Goal: Check status: Check status

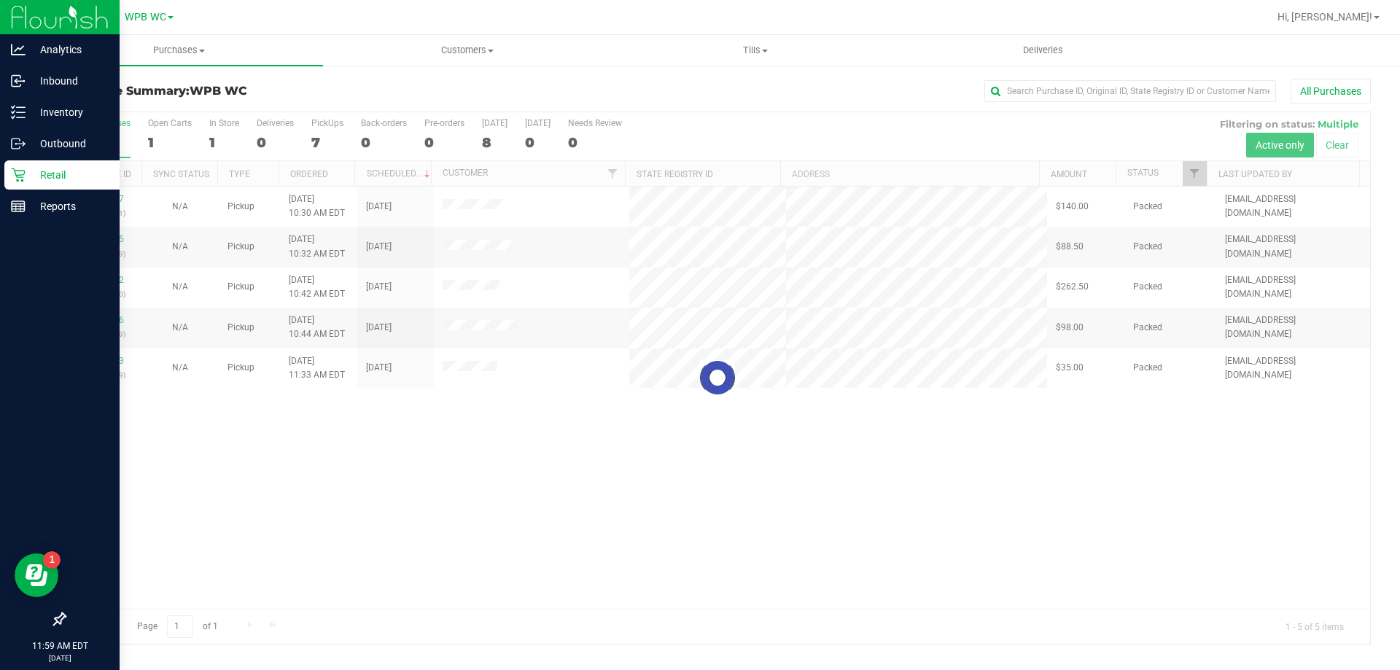
click at [26, 174] on p "Retail" at bounding box center [70, 175] width 88 height 18
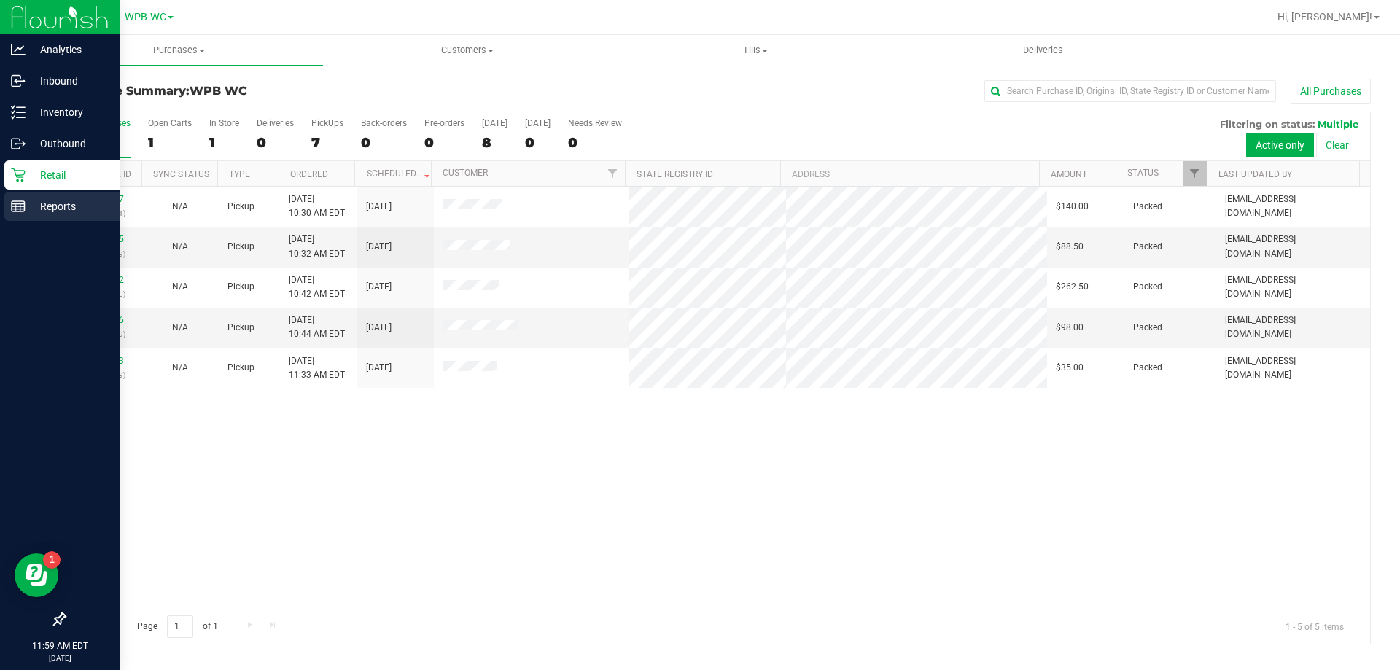
click at [15, 209] on line at bounding box center [18, 209] width 13 height 0
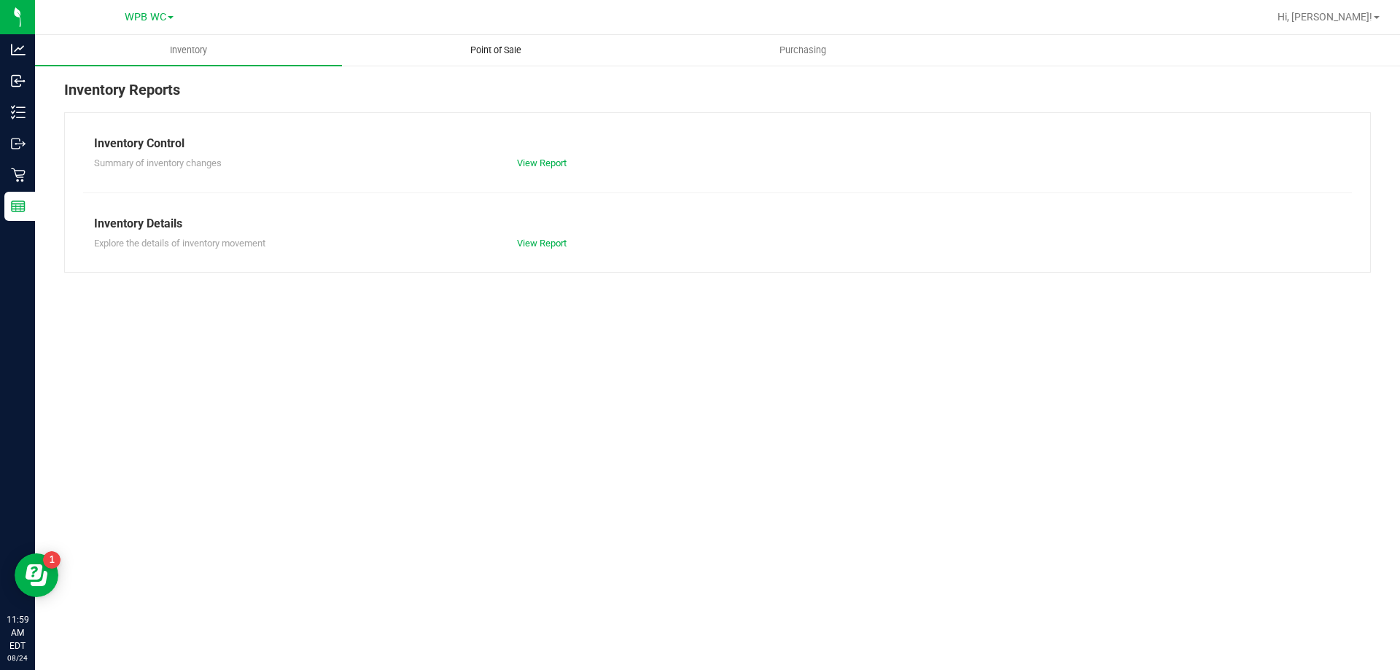
click at [478, 49] on span "Point of Sale" at bounding box center [496, 50] width 90 height 13
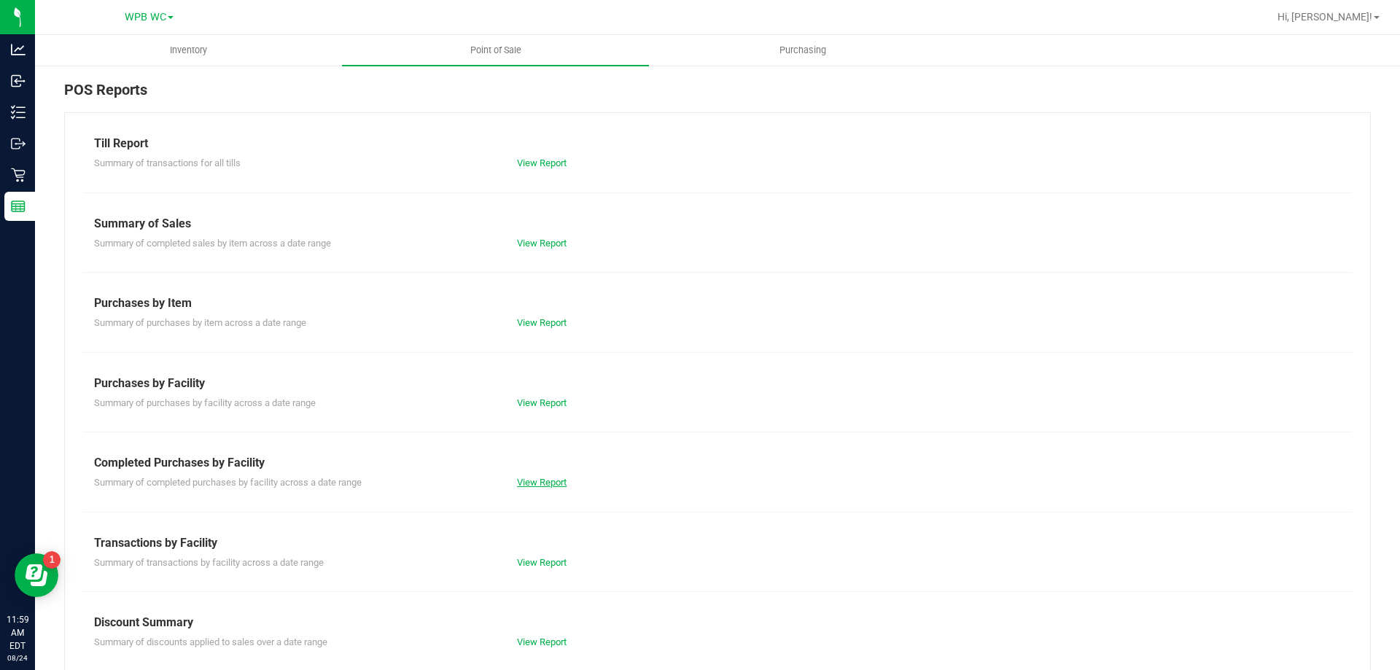
click at [517, 478] on link "View Report" at bounding box center [542, 482] width 50 height 11
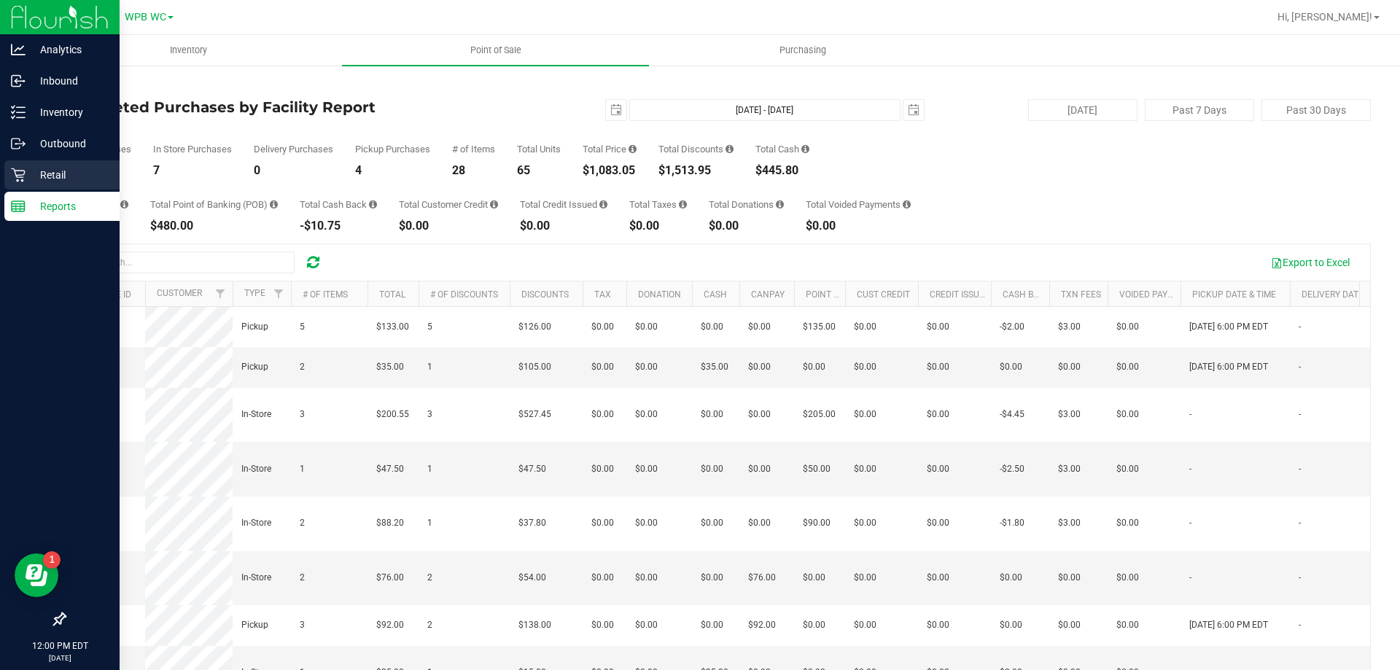
click at [44, 161] on div "Retail" at bounding box center [61, 174] width 115 height 29
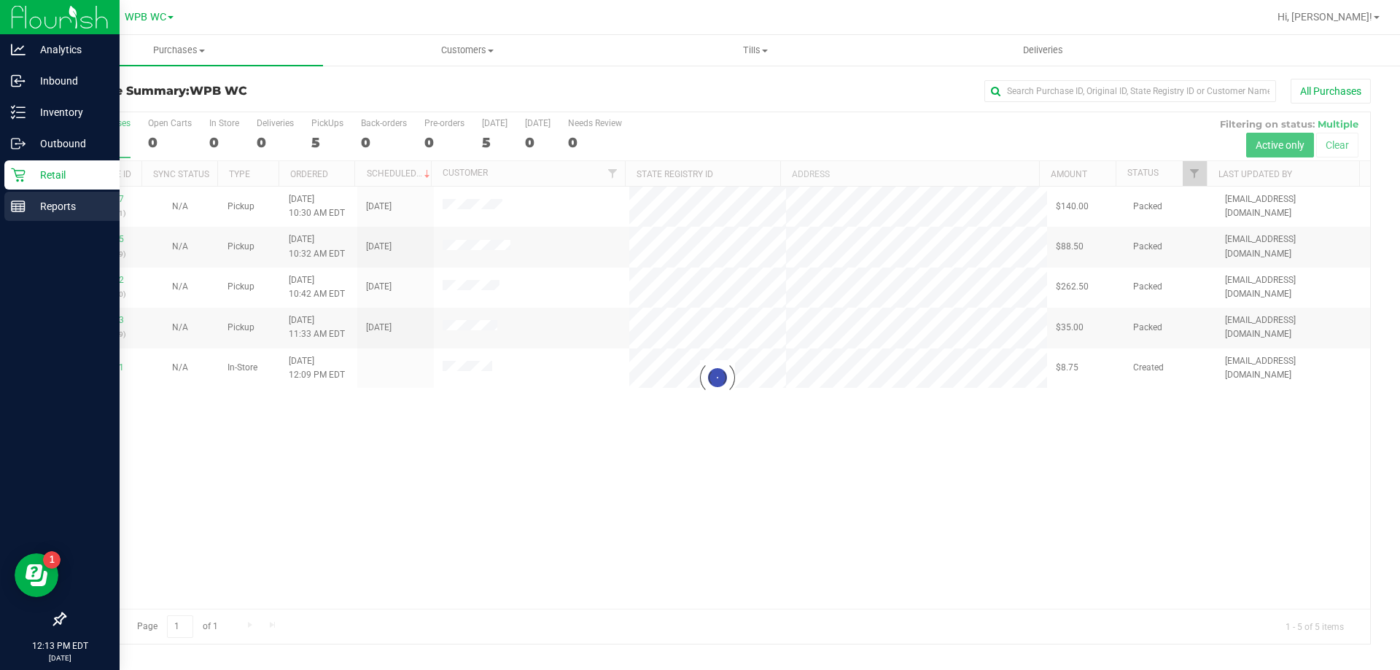
click at [25, 206] on div "Reports" at bounding box center [61, 206] width 115 height 29
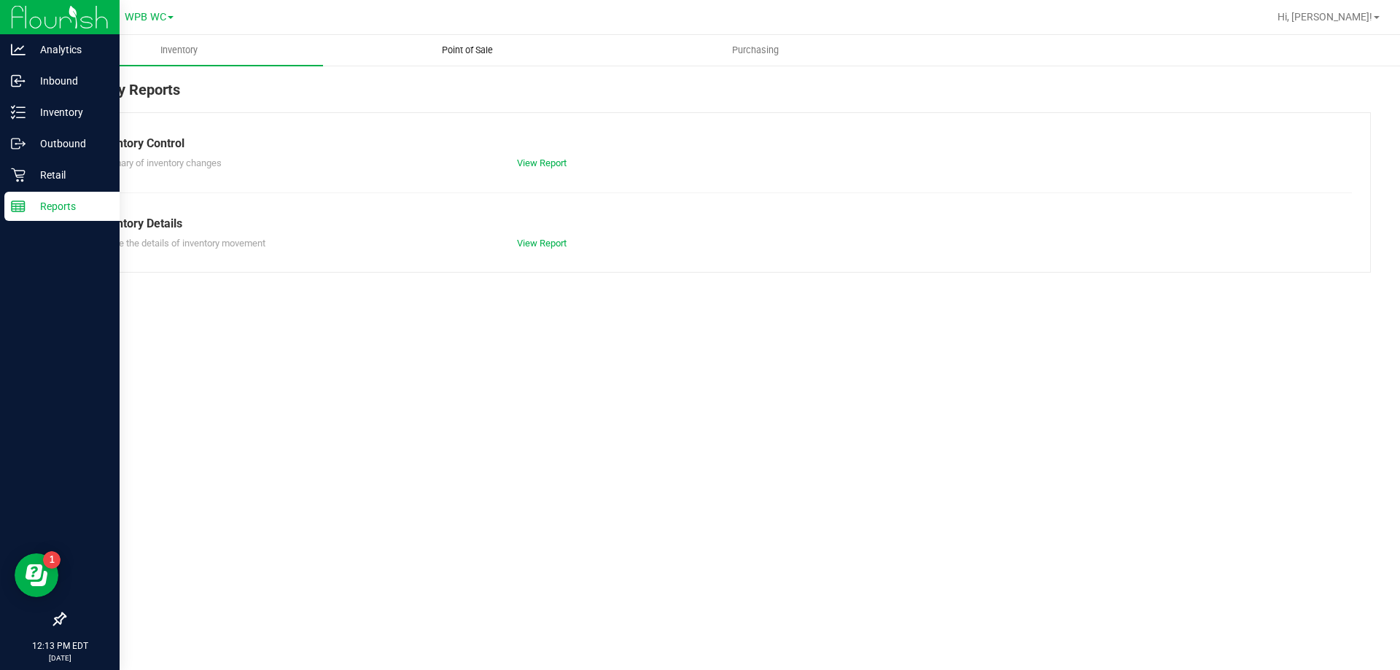
click at [457, 38] on uib-tab-heading "Point of Sale" at bounding box center [467, 50] width 287 height 29
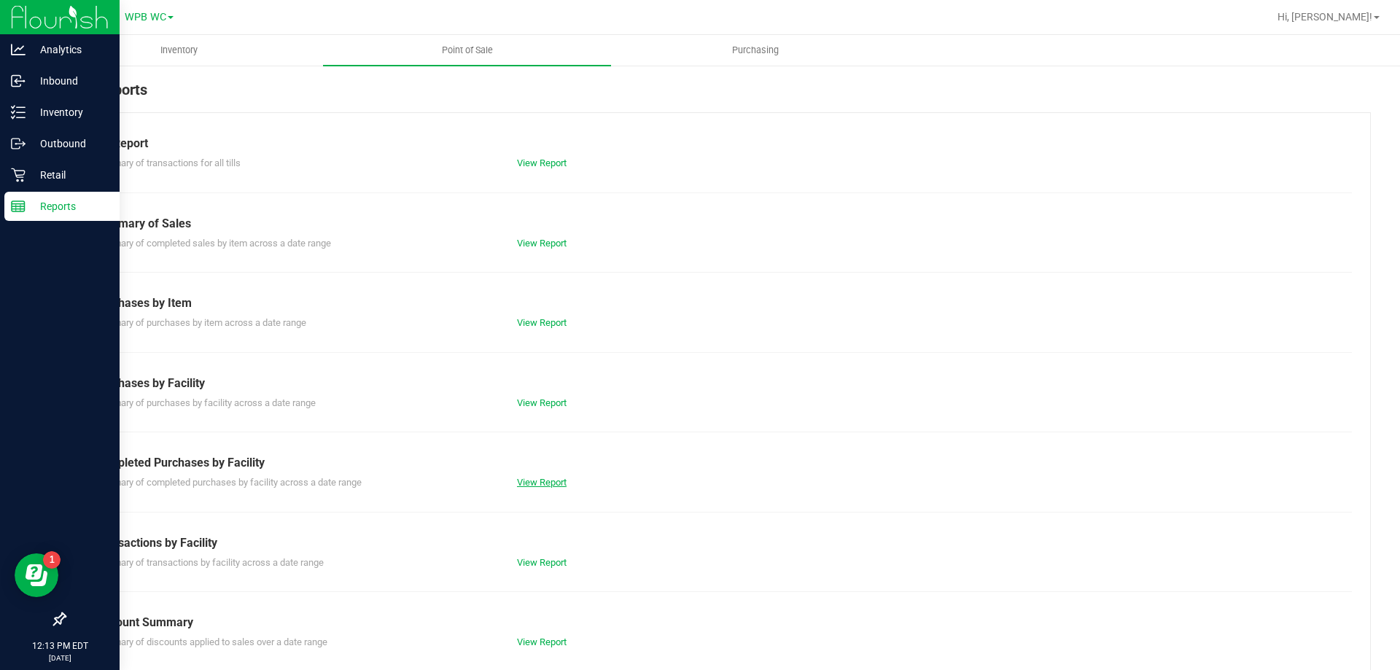
click at [539, 477] on link "View Report" at bounding box center [542, 482] width 50 height 11
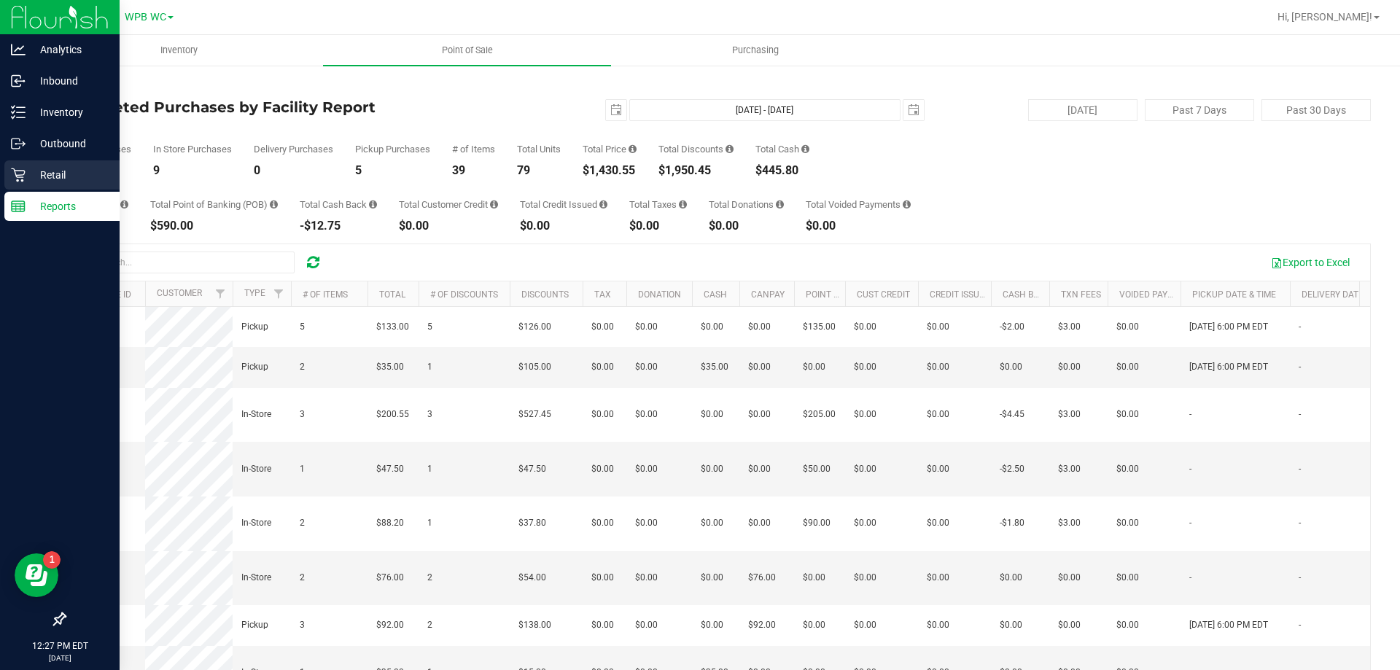
click at [55, 174] on p "Retail" at bounding box center [70, 175] width 88 height 18
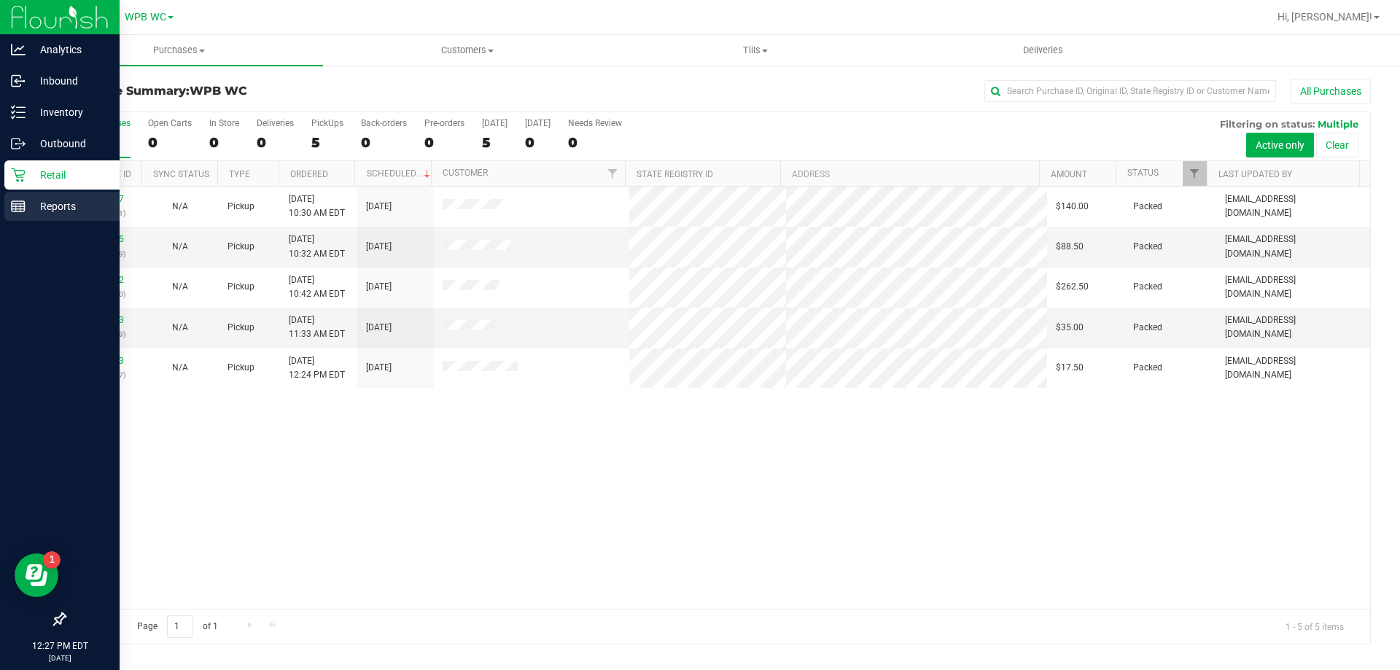
click at [67, 217] on div "Reports" at bounding box center [61, 206] width 115 height 29
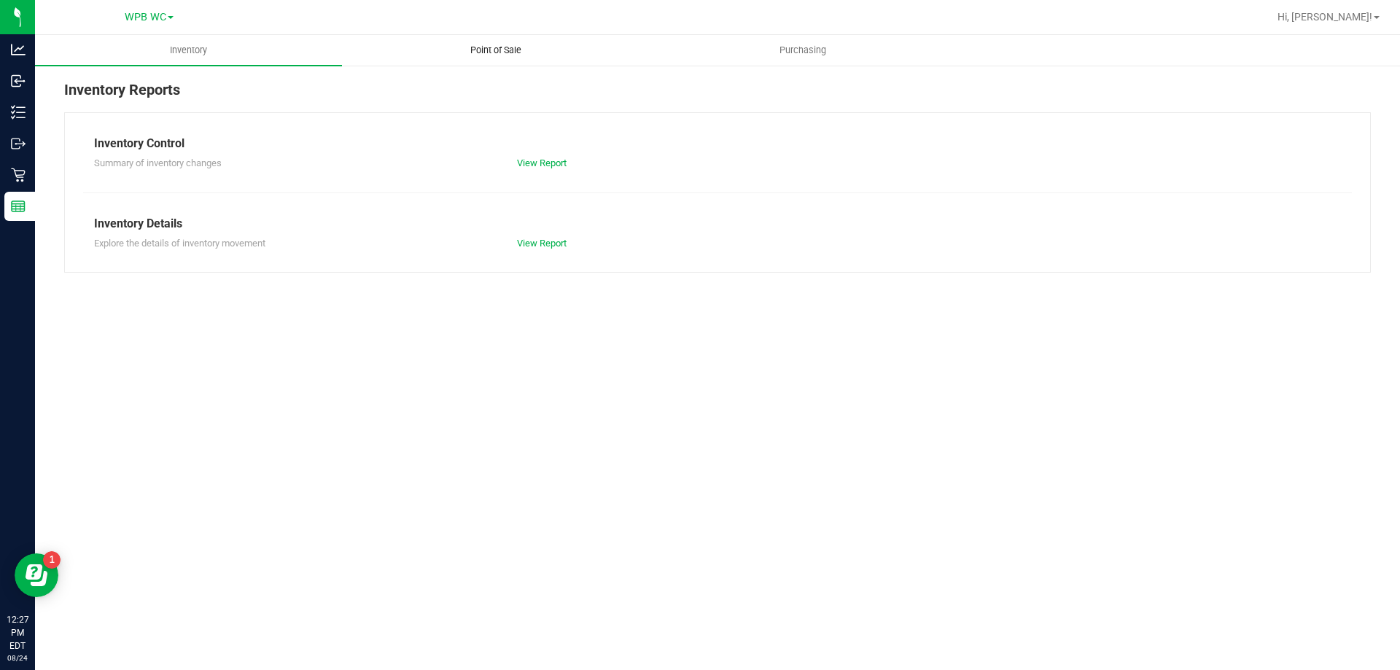
click at [471, 39] on uib-tab-heading "Point of Sale" at bounding box center [496, 50] width 306 height 29
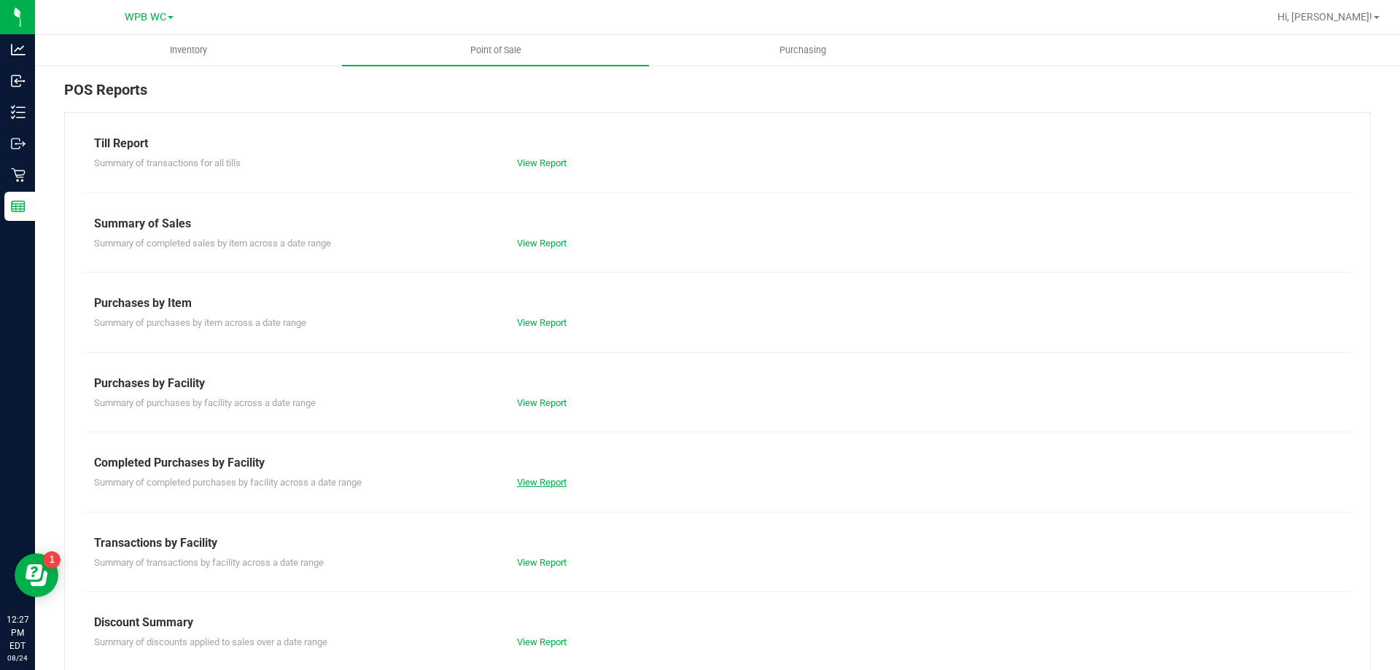
click at [522, 486] on link "View Report" at bounding box center [542, 482] width 50 height 11
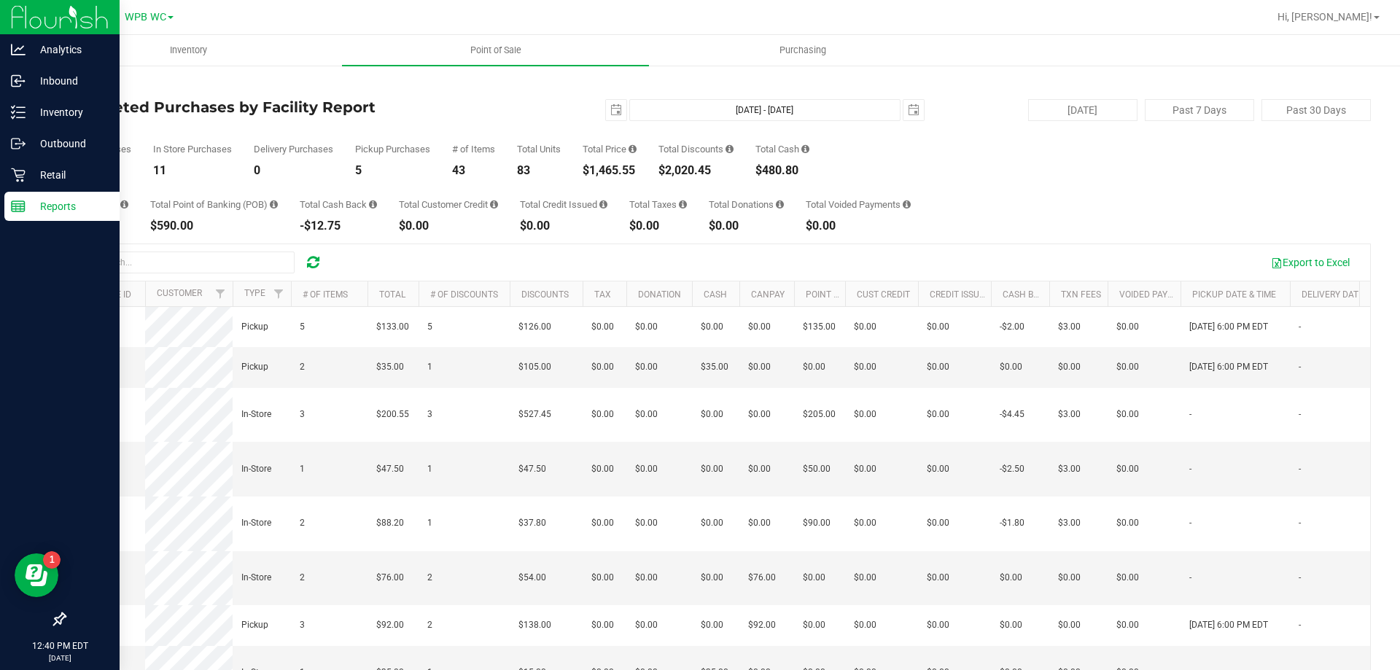
click at [14, 199] on icon at bounding box center [18, 206] width 15 height 15
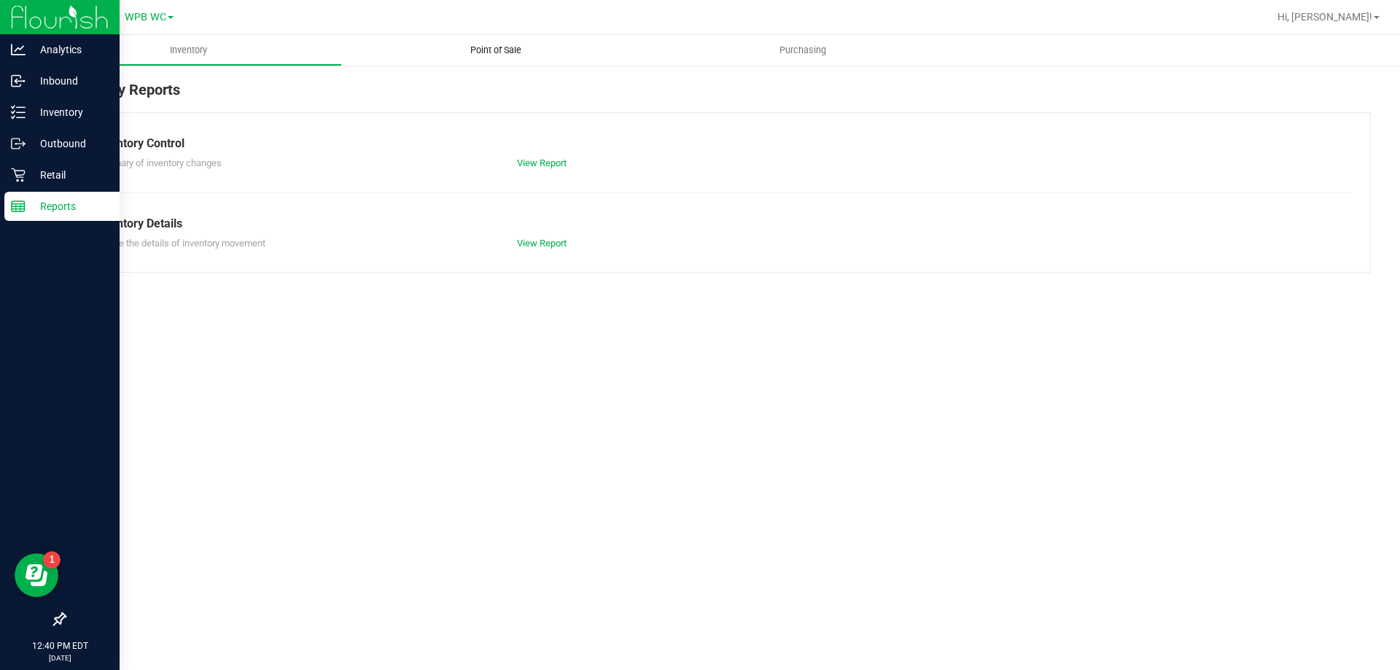
click at [498, 53] on span "Point of Sale" at bounding box center [496, 50] width 90 height 13
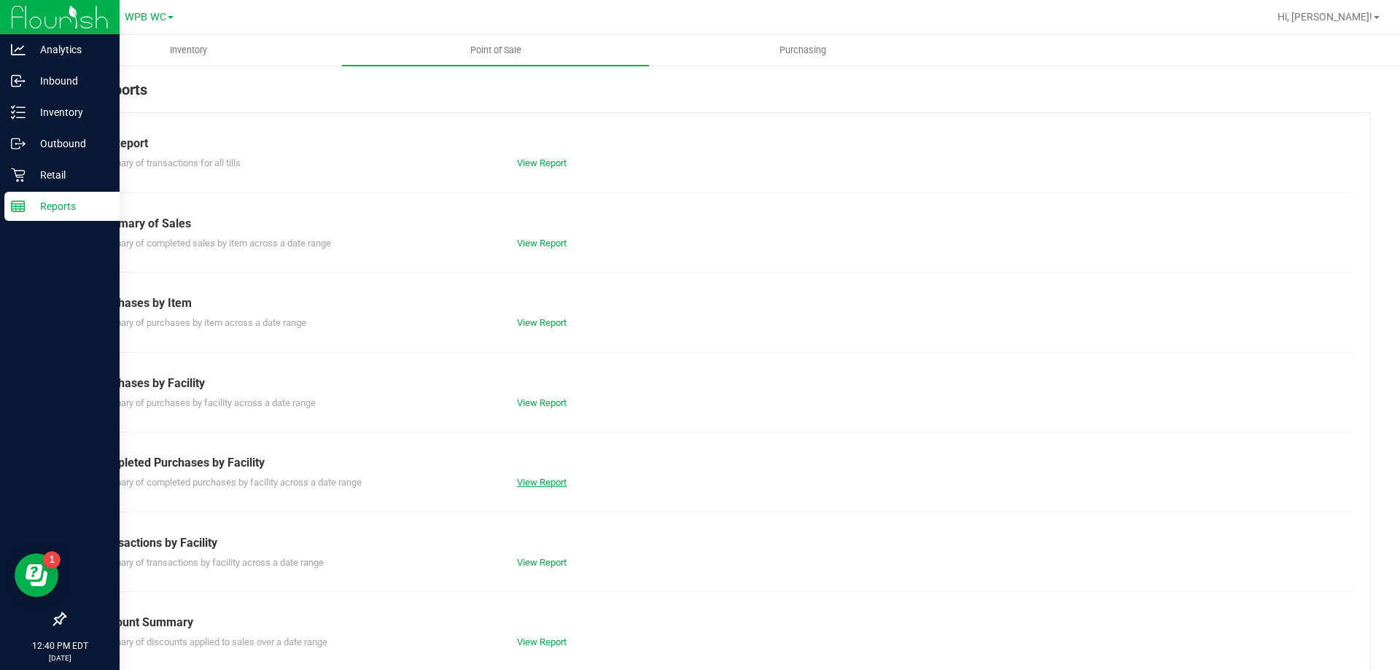
click at [548, 481] on link "View Report" at bounding box center [542, 482] width 50 height 11
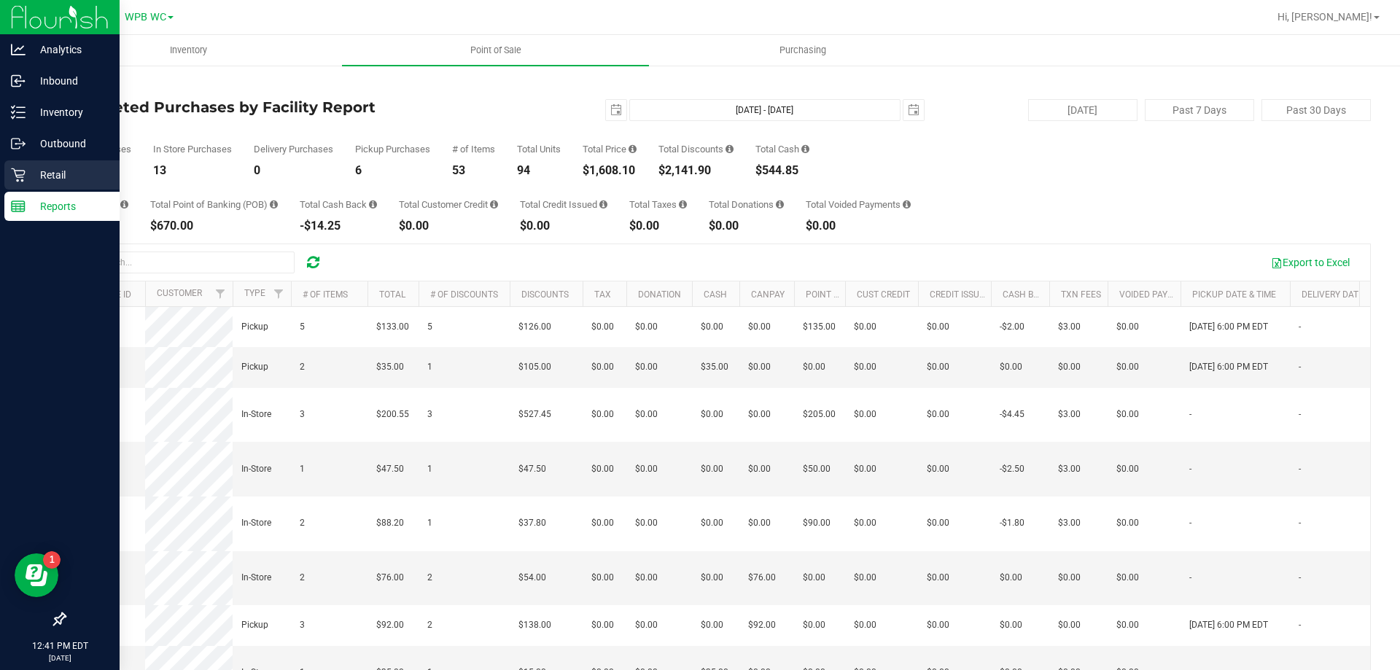
click at [101, 174] on p "Retail" at bounding box center [70, 175] width 88 height 18
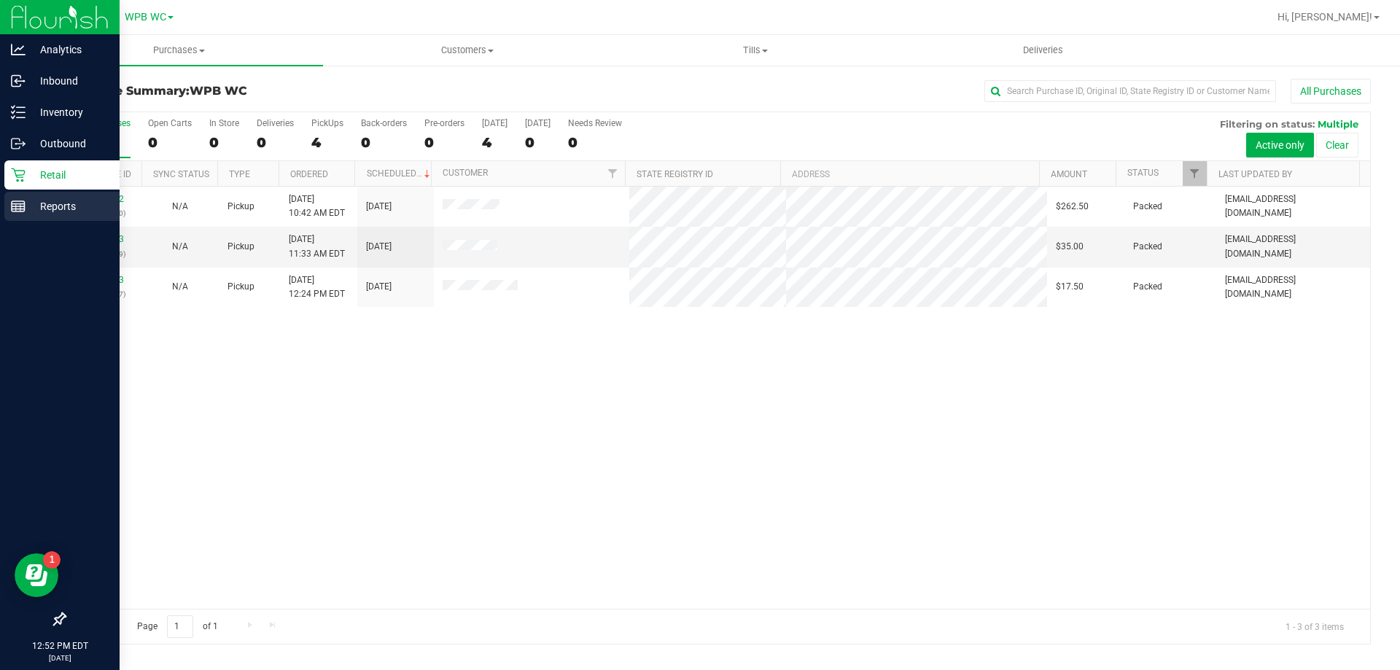
click at [63, 211] on p "Reports" at bounding box center [70, 207] width 88 height 18
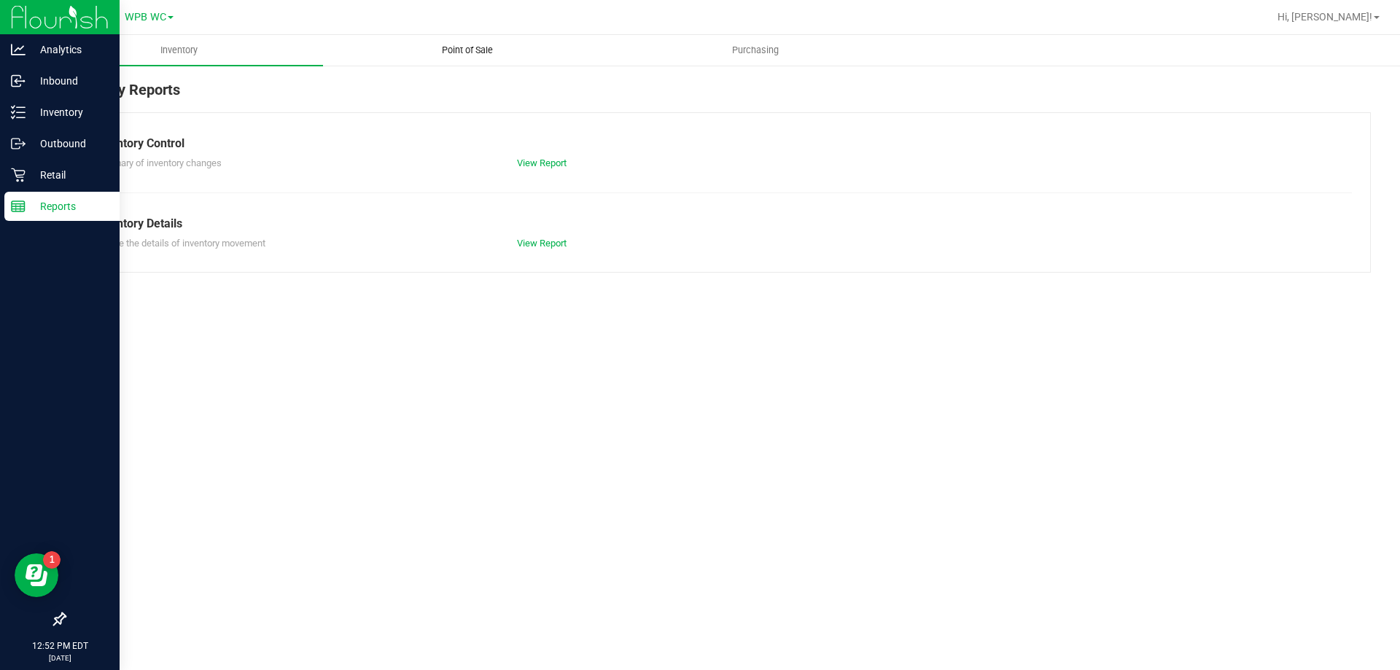
click at [454, 64] on uib-tab-heading "Point of Sale" at bounding box center [467, 50] width 287 height 29
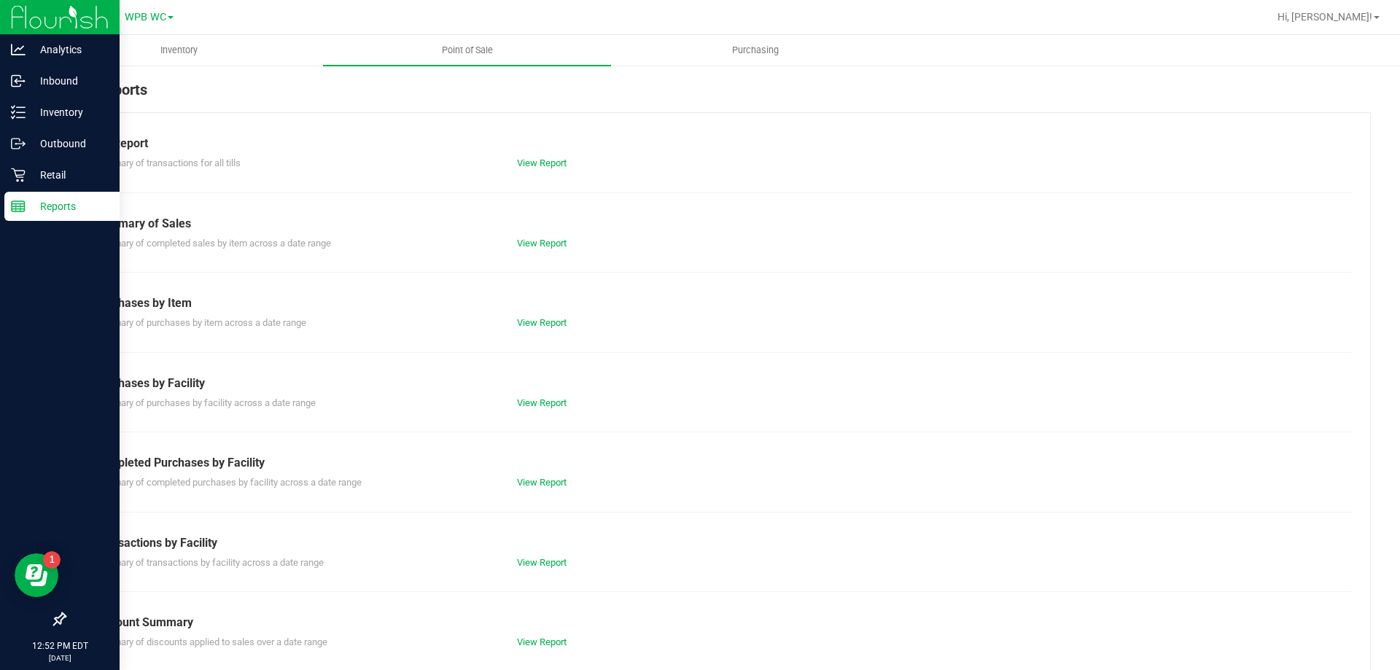
click at [535, 476] on div "View Report" at bounding box center [612, 483] width 212 height 15
click at [533, 486] on link "View Report" at bounding box center [542, 482] width 50 height 11
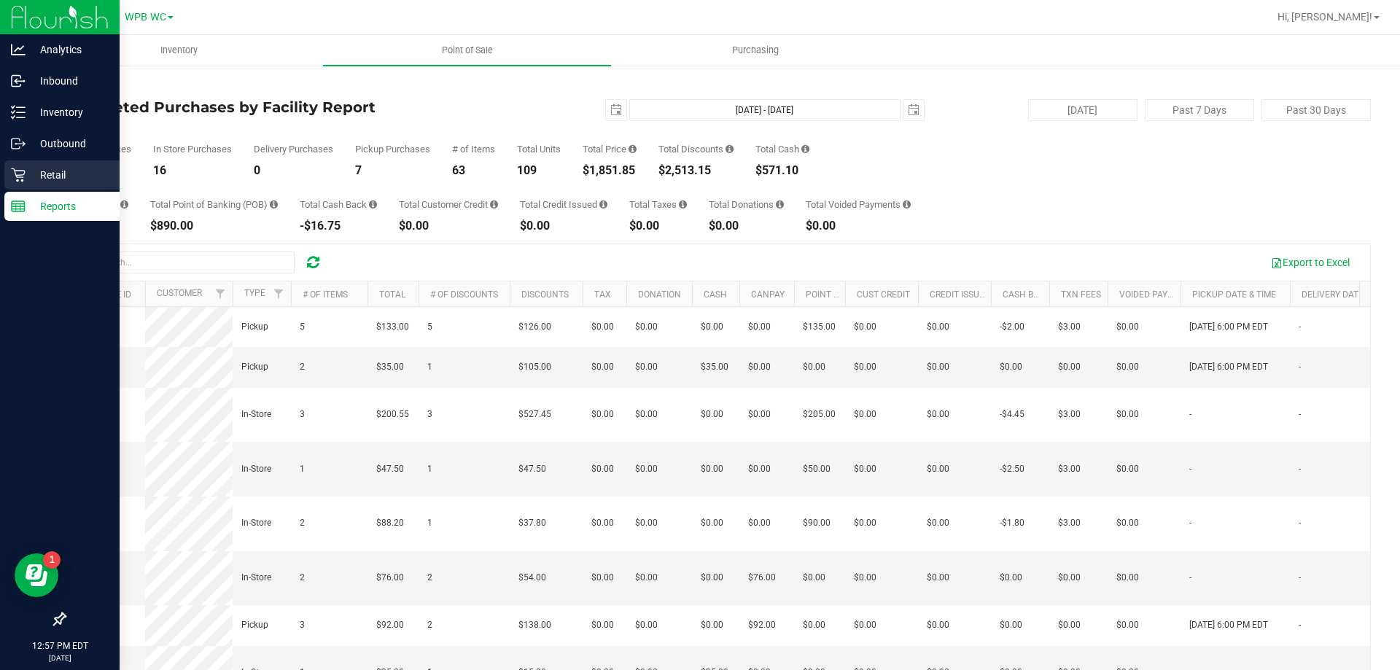
click at [21, 169] on icon at bounding box center [18, 175] width 15 height 15
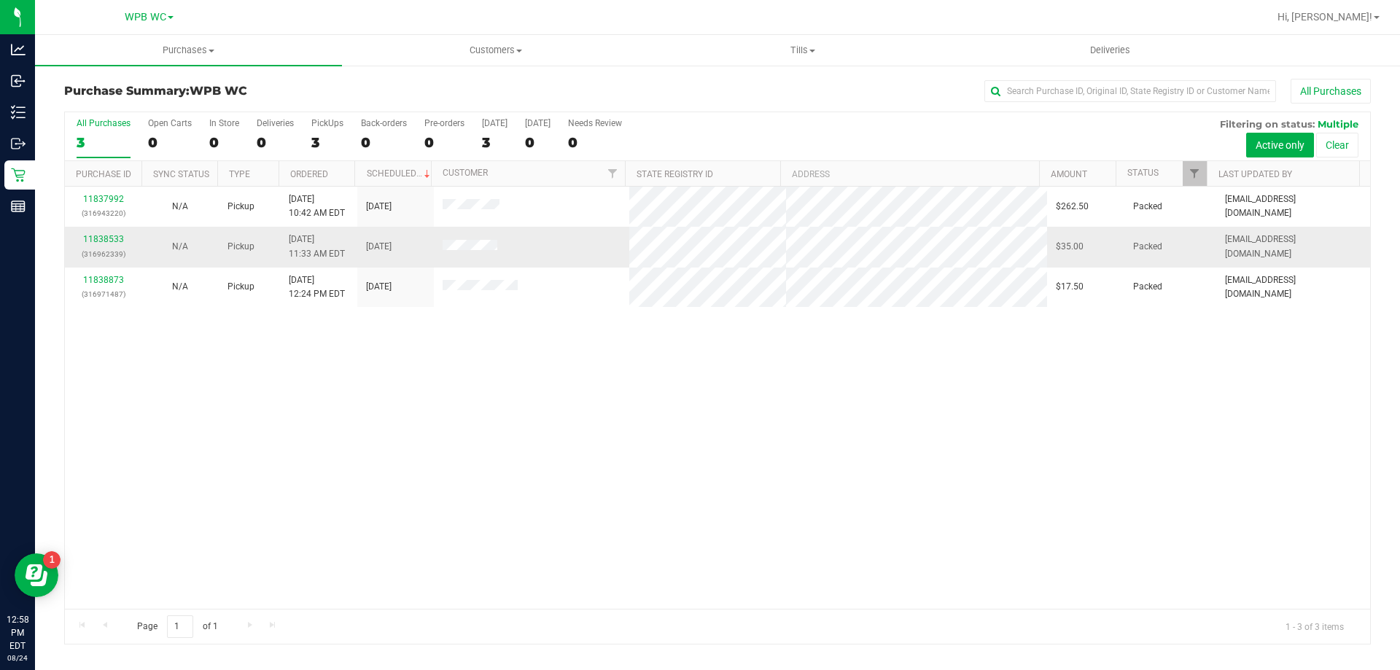
click at [120, 232] on td "11838533 (316962339)" at bounding box center [103, 247] width 77 height 40
click at [108, 232] on td "11838533 (316962339)" at bounding box center [103, 247] width 77 height 40
click at [108, 241] on link "11838533" at bounding box center [103, 239] width 41 height 10
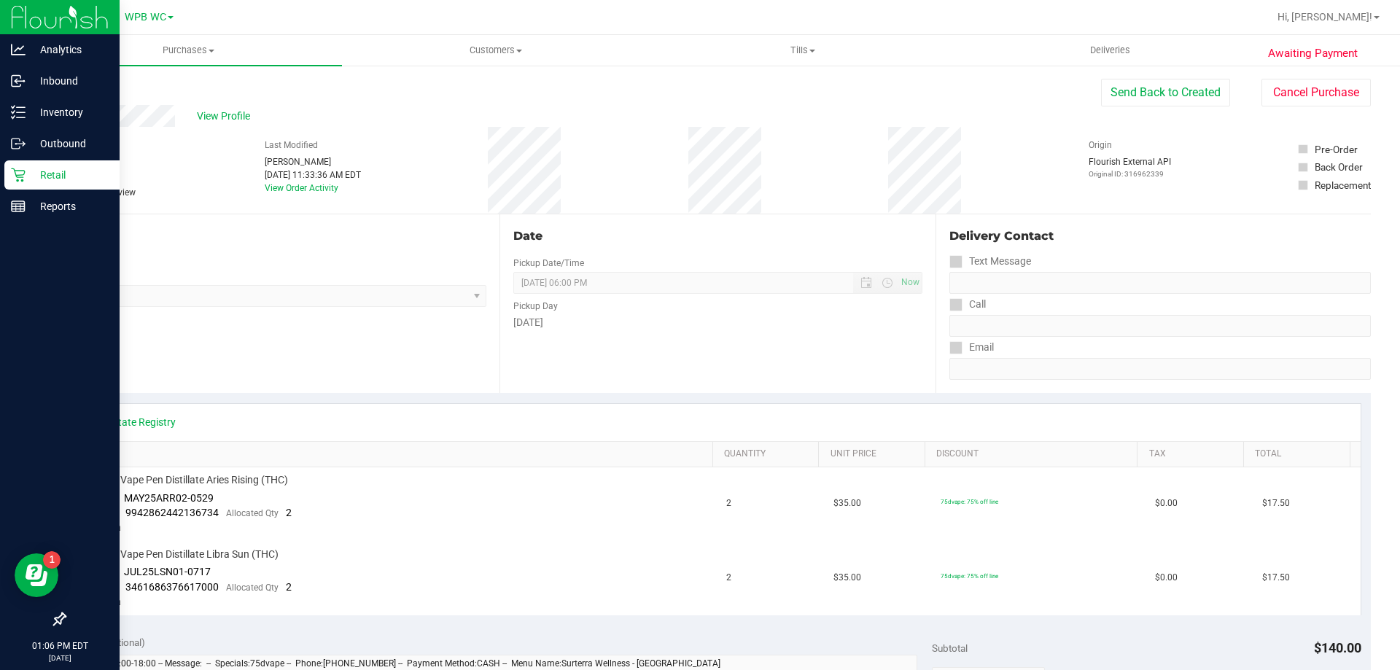
click at [28, 171] on p "Retail" at bounding box center [70, 175] width 88 height 18
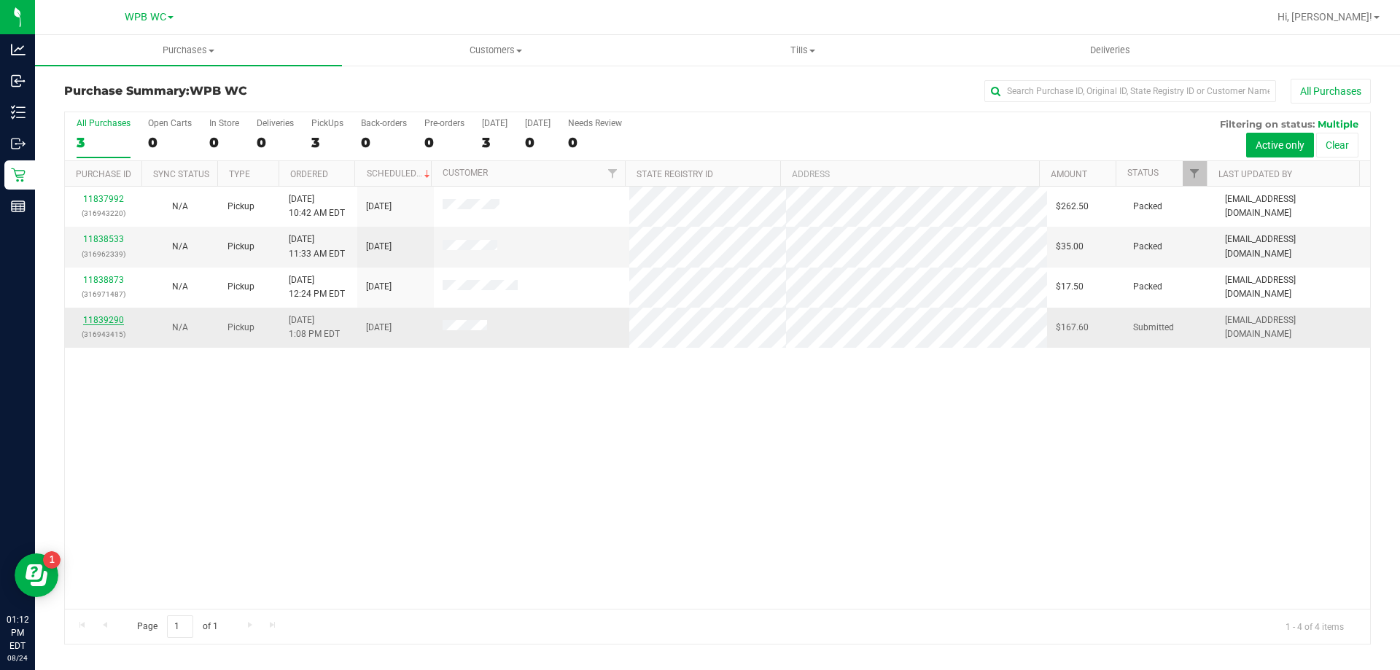
click at [104, 319] on link "11839290" at bounding box center [103, 320] width 41 height 10
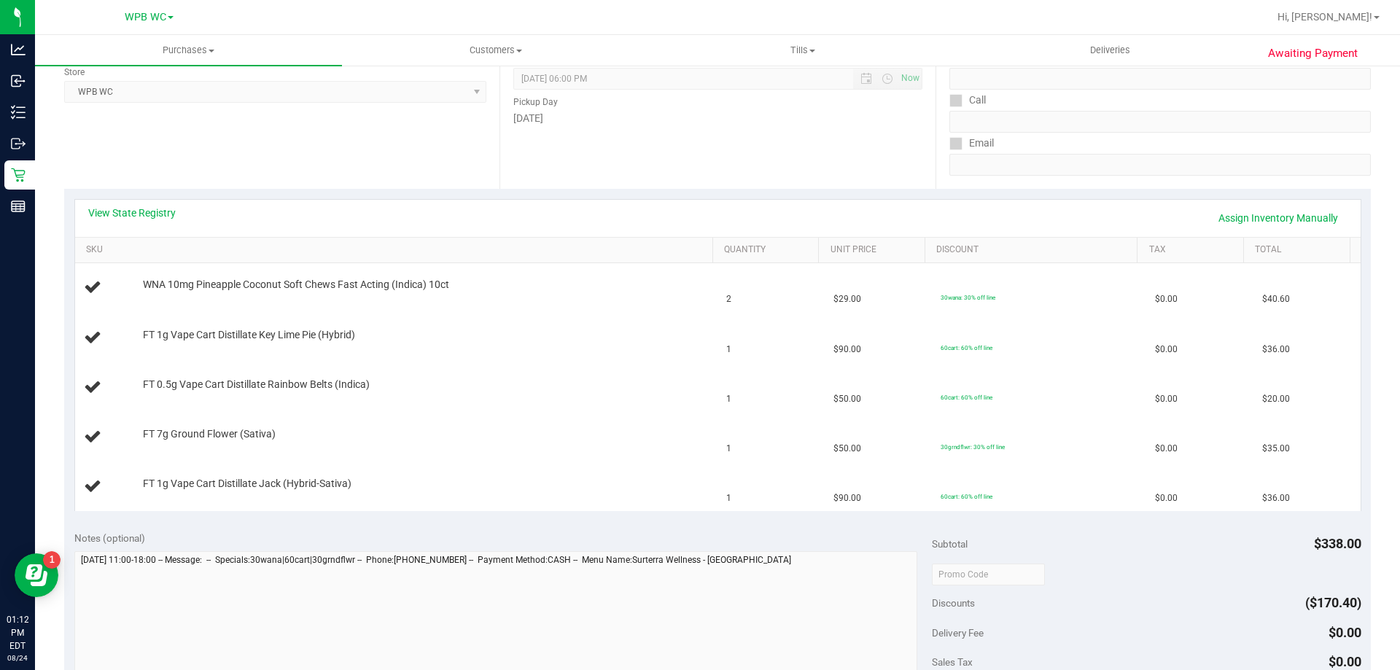
scroll to position [73, 0]
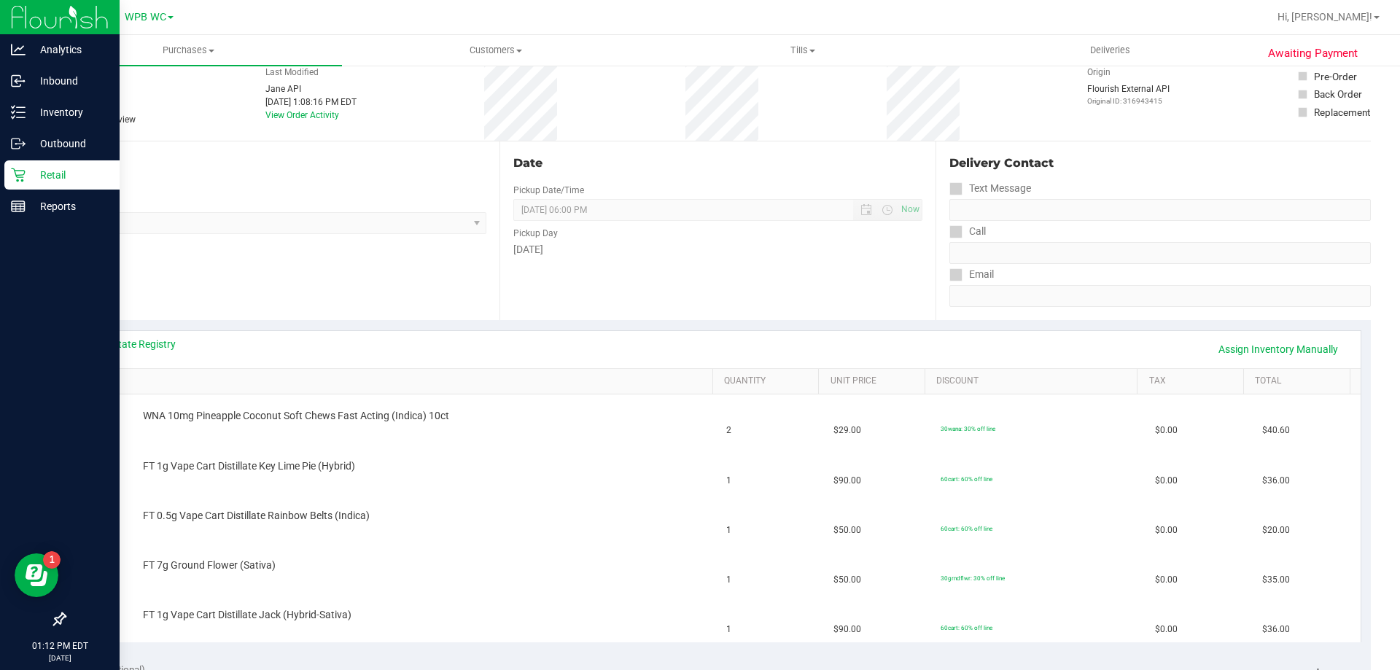
click at [24, 175] on icon at bounding box center [18, 175] width 15 height 15
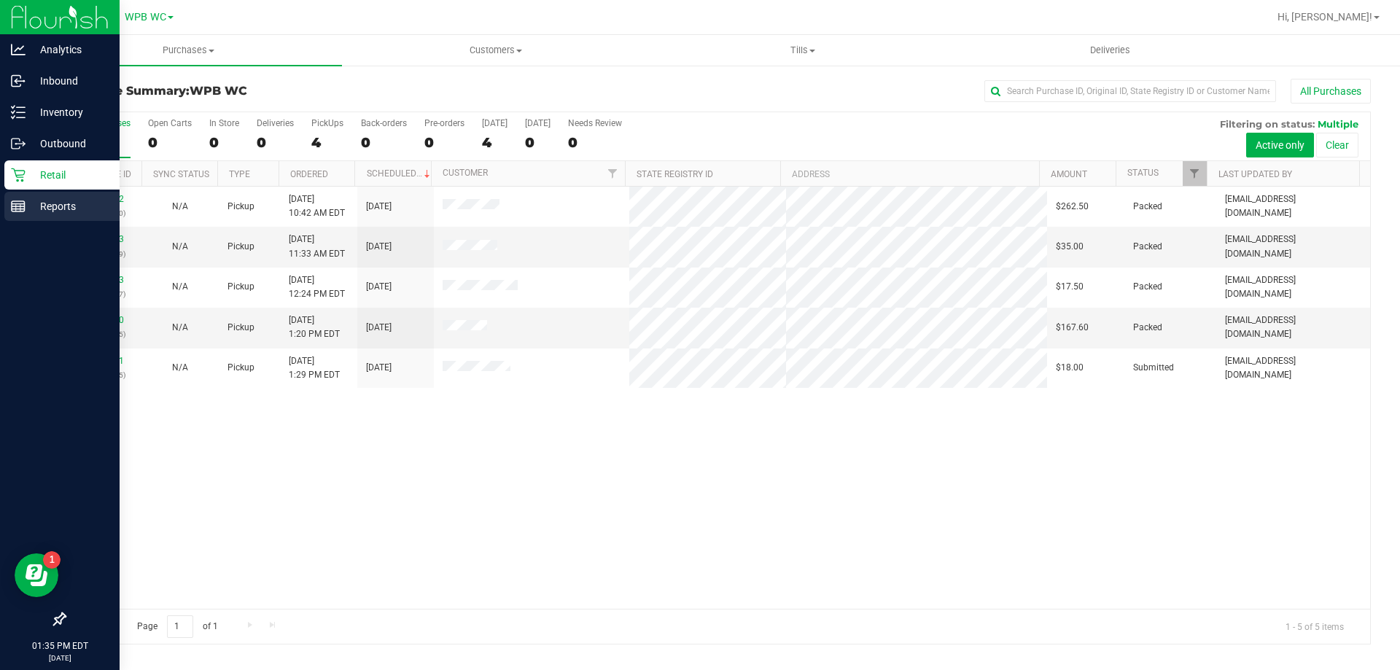
click at [20, 213] on icon at bounding box center [18, 206] width 15 height 15
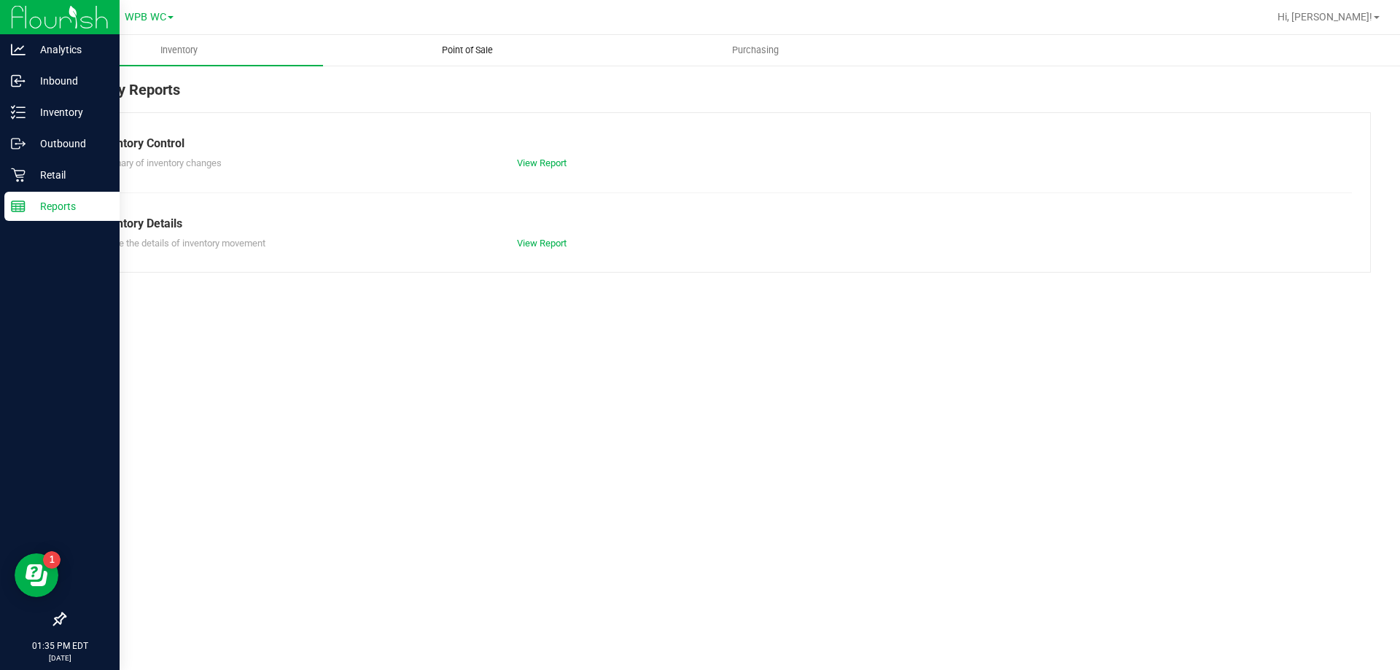
click at [471, 56] on span "Point of Sale" at bounding box center [467, 50] width 90 height 13
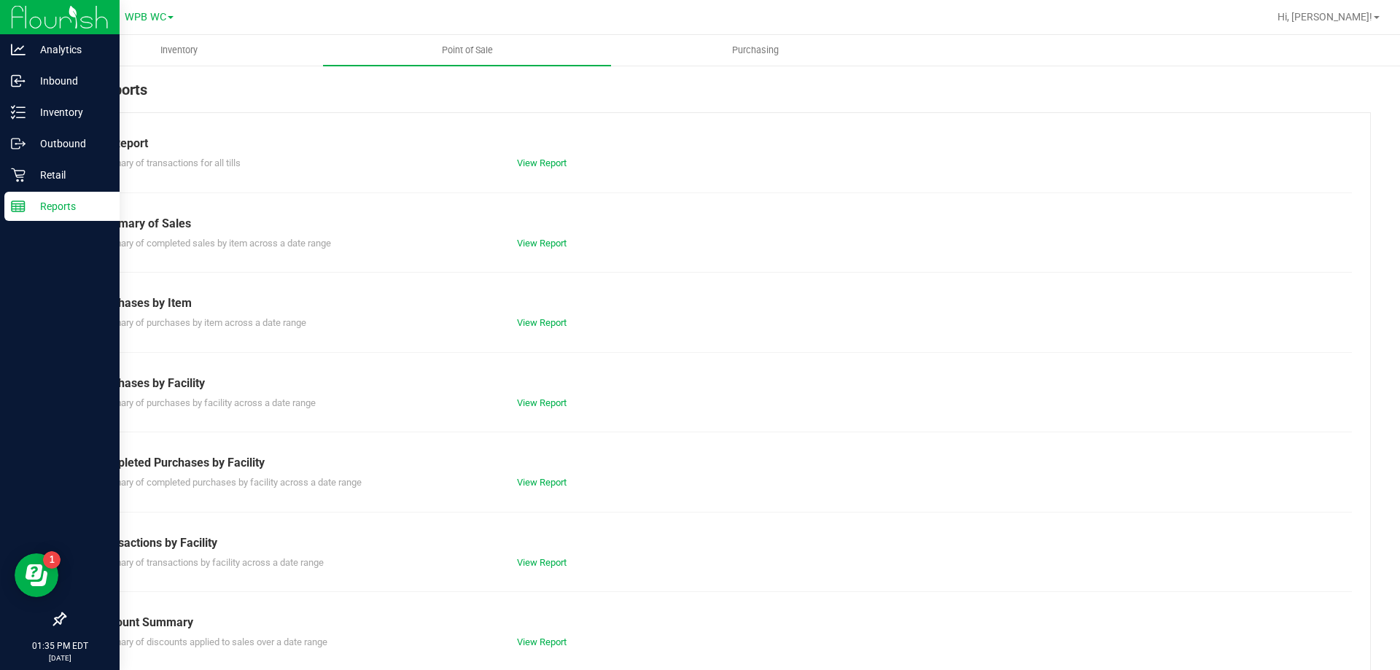
click at [518, 473] on div "Summary of completed purchases by facility across a date range View Report" at bounding box center [717, 481] width 1269 height 18
click at [523, 482] on link "View Report" at bounding box center [542, 482] width 50 height 11
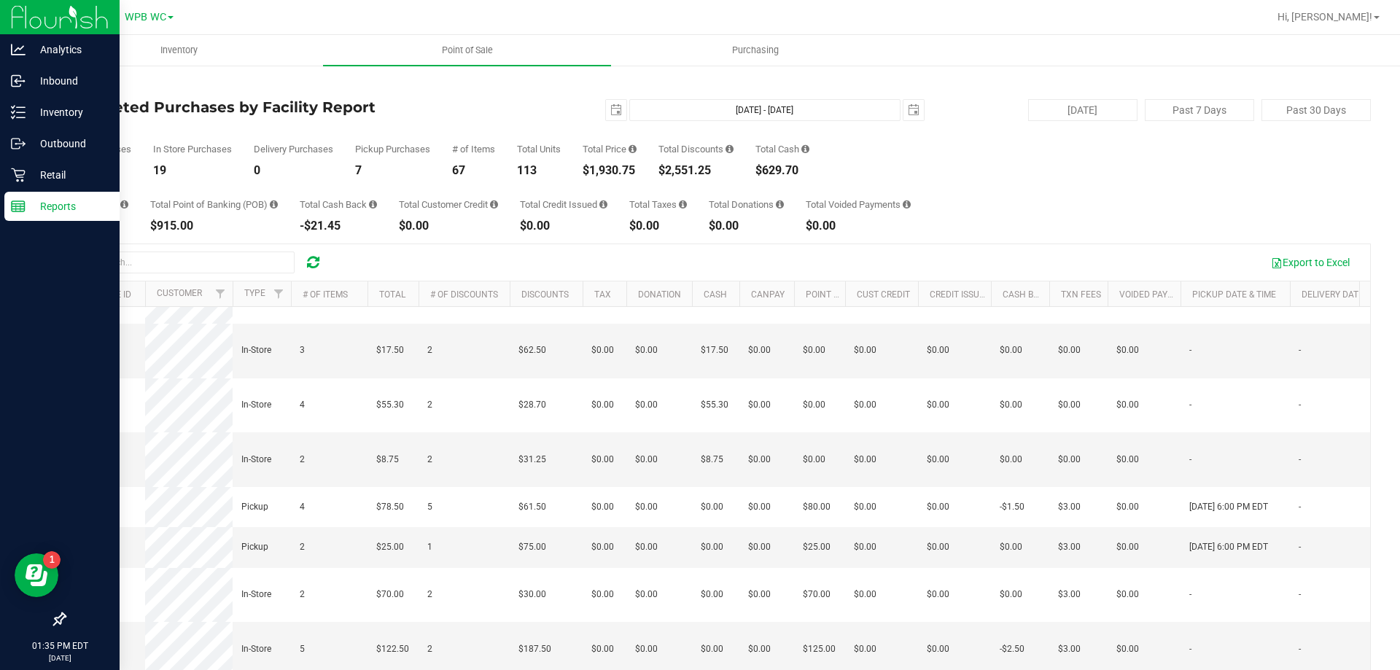
scroll to position [904, 0]
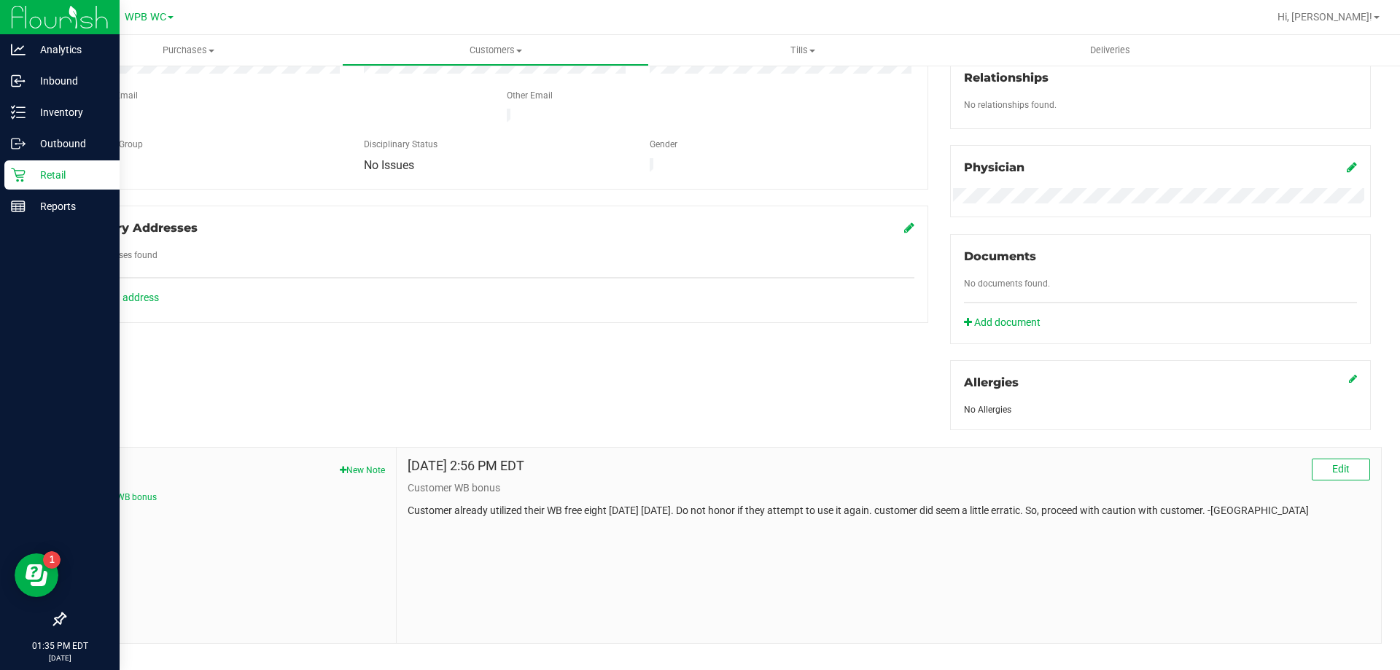
scroll to position [384, 0]
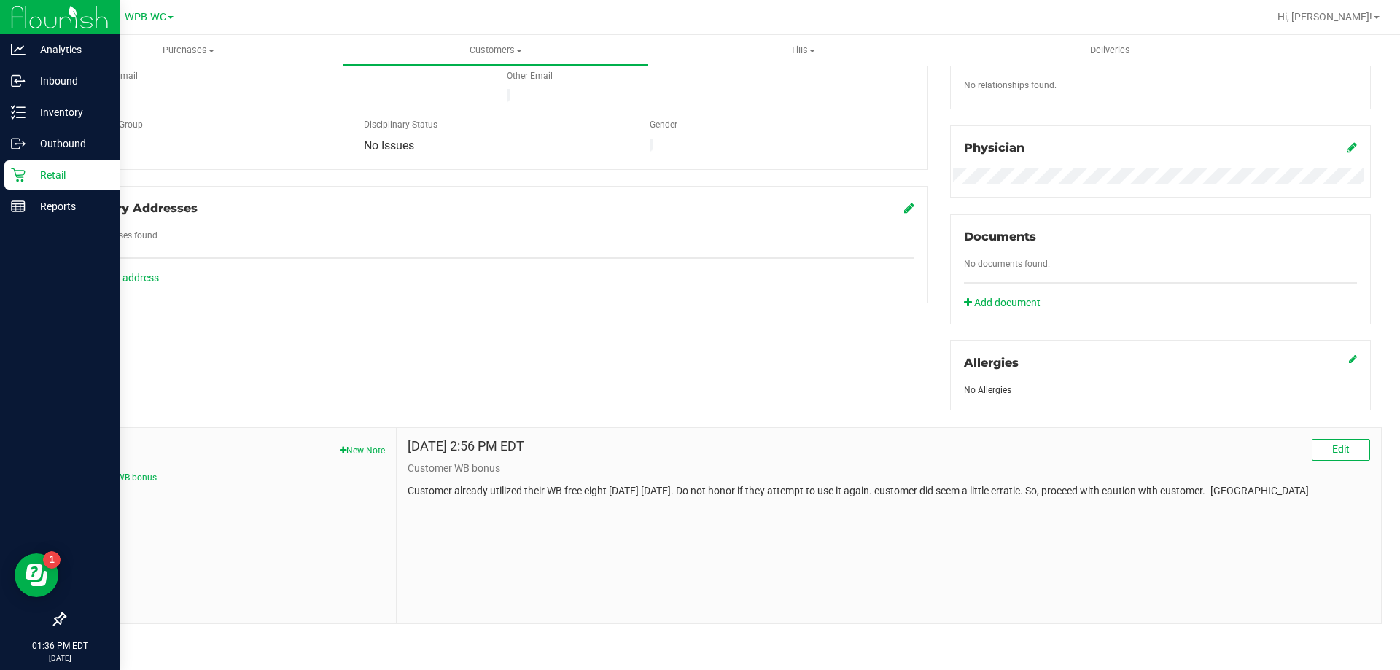
click at [43, 176] on p "Retail" at bounding box center [70, 175] width 88 height 18
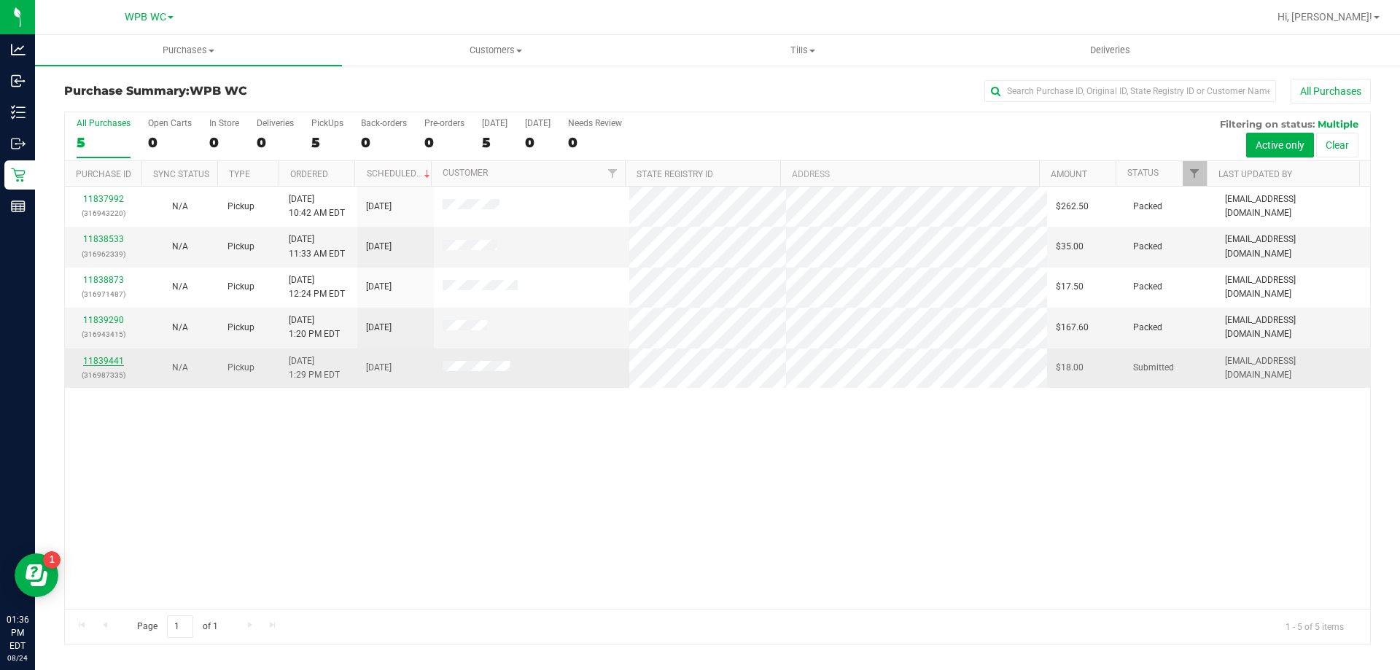
click at [103, 360] on link "11839441" at bounding box center [103, 361] width 41 height 10
